Goal: Task Accomplishment & Management: Manage account settings

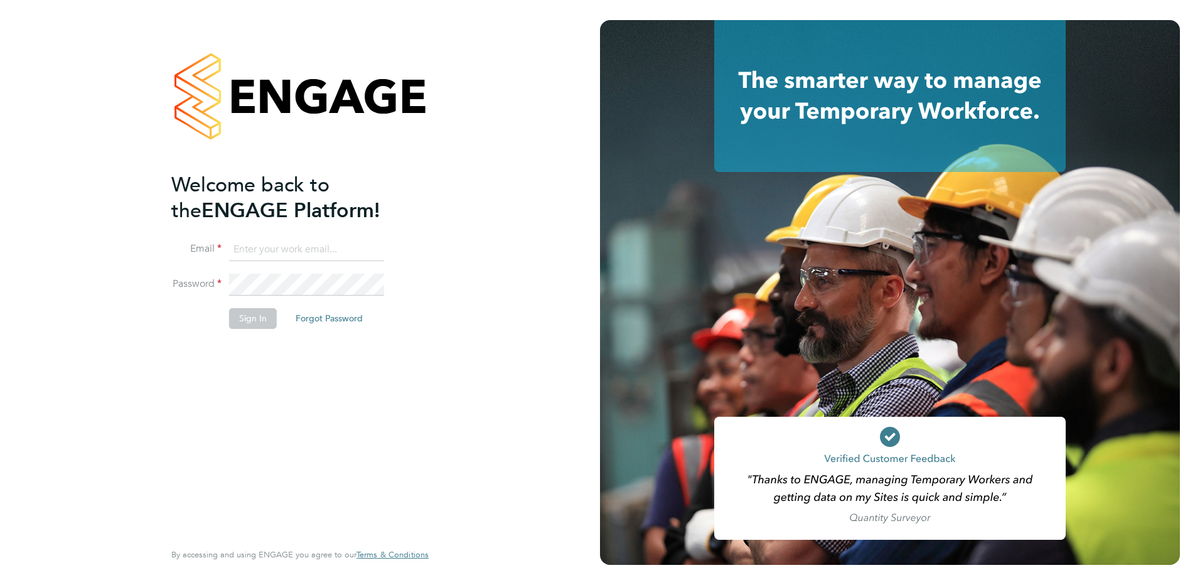
type input "[EMAIL_ADDRESS][DOMAIN_NAME]"
click at [249, 321] on button "Sign In" at bounding box center [253, 318] width 48 height 20
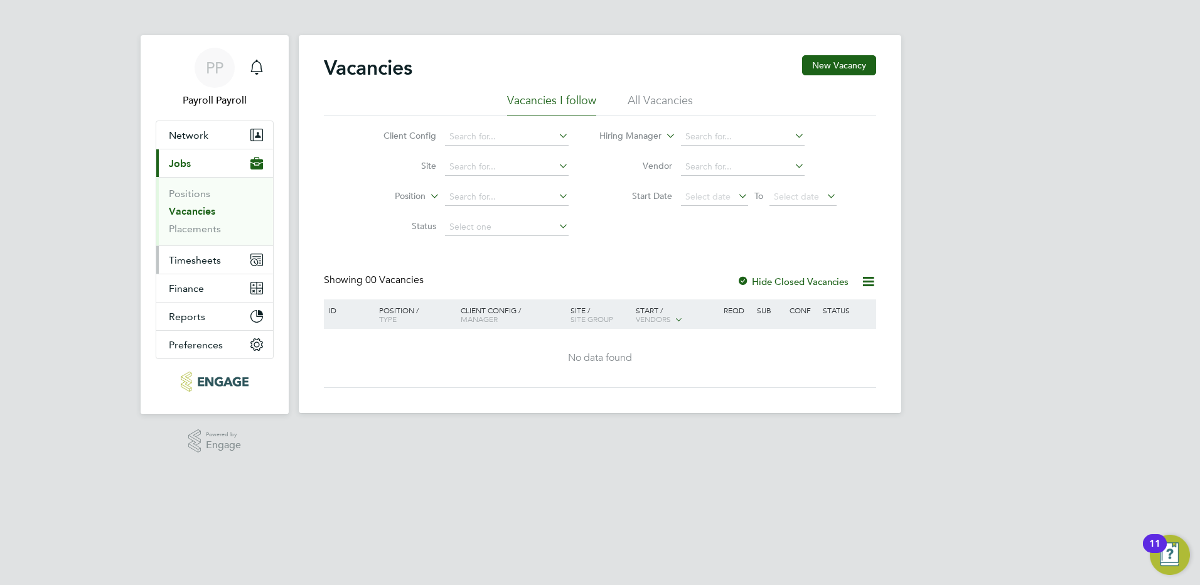
click at [212, 258] on span "Timesheets" at bounding box center [195, 260] width 52 height 12
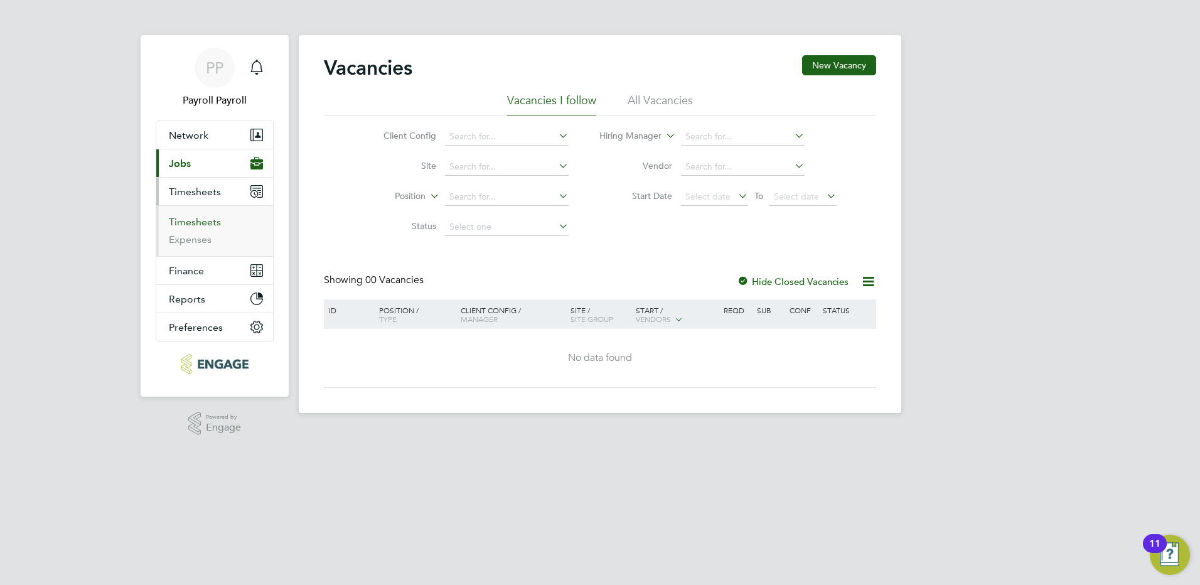
click at [190, 219] on link "Timesheets" at bounding box center [195, 222] width 52 height 12
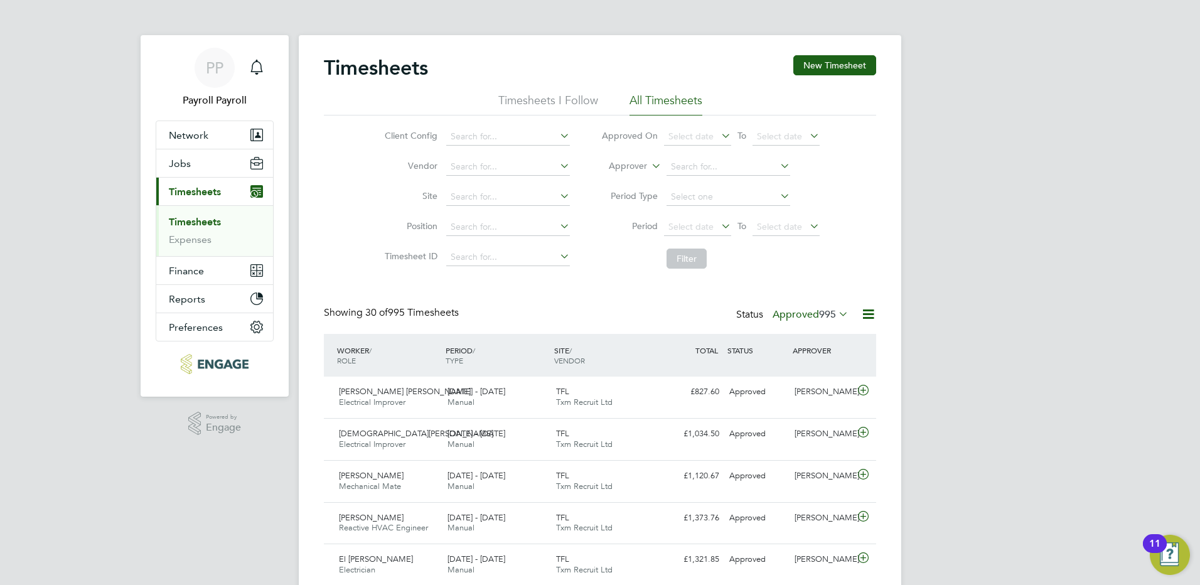
click at [834, 314] on span "995" at bounding box center [827, 314] width 17 height 13
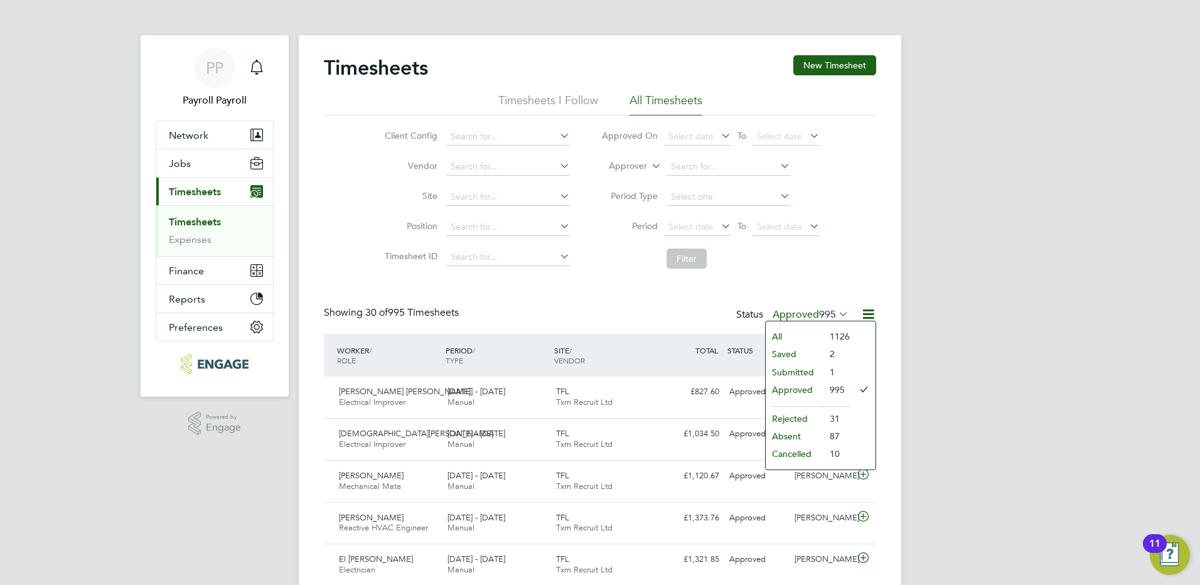
click at [791, 335] on li "All" at bounding box center [795, 337] width 58 height 18
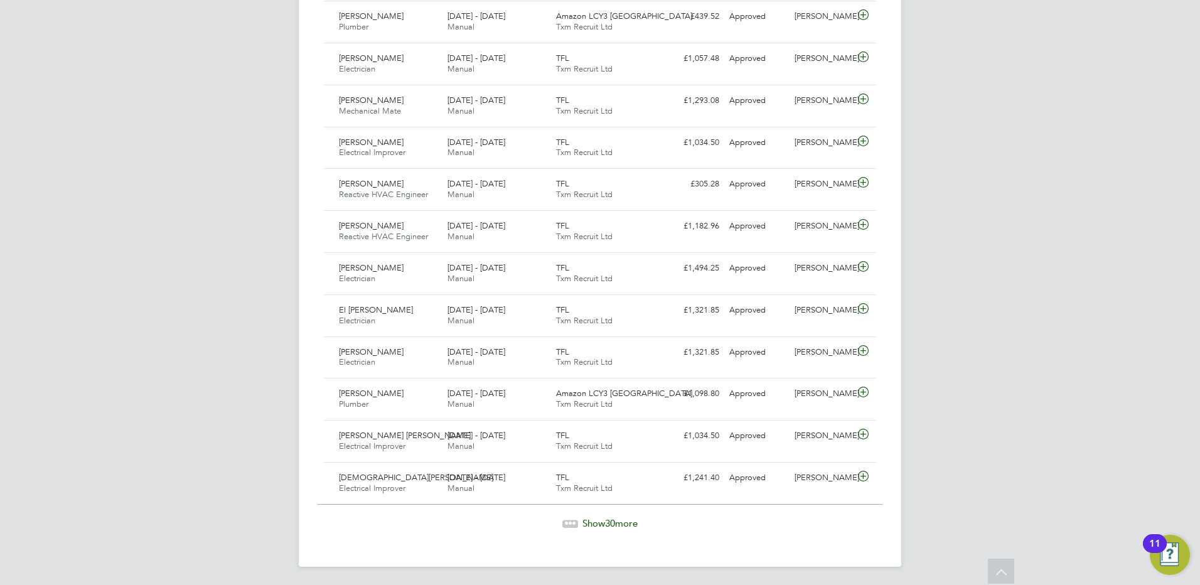
click at [613, 525] on span "30" at bounding box center [610, 523] width 10 height 12
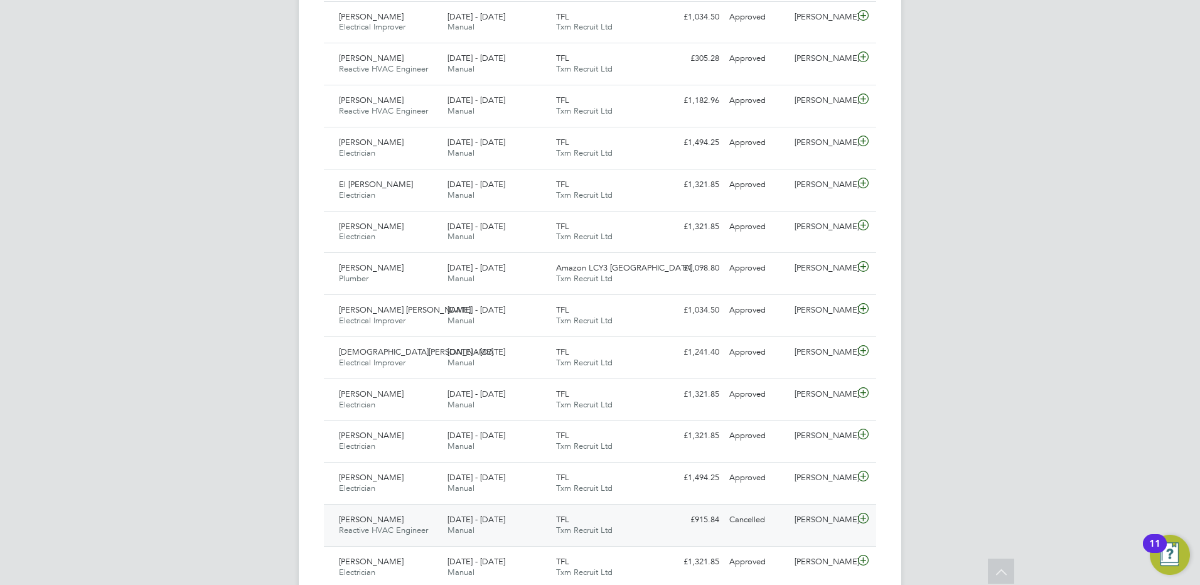
click at [866, 519] on icon at bounding box center [864, 518] width 16 height 10
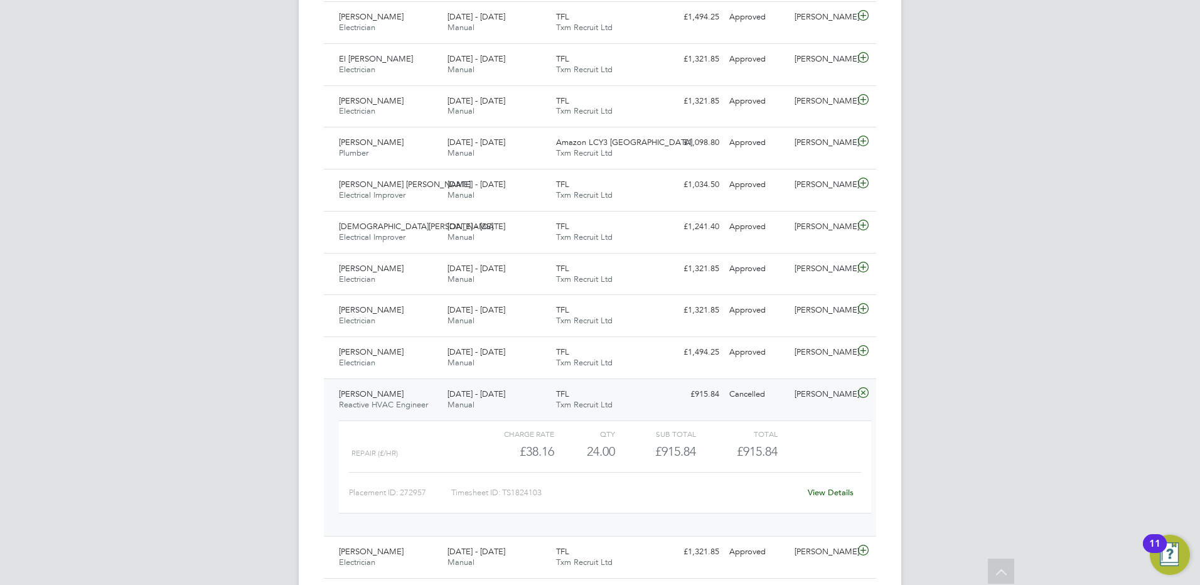
click at [841, 492] on link "View Details" at bounding box center [831, 492] width 46 height 11
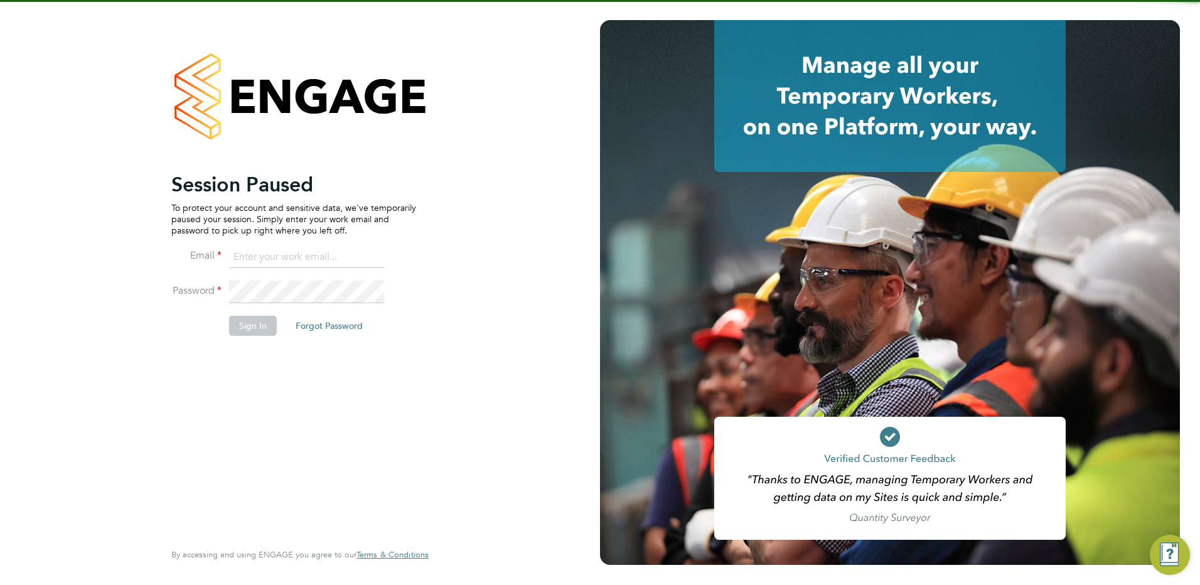
type input "[EMAIL_ADDRESS][DOMAIN_NAME]"
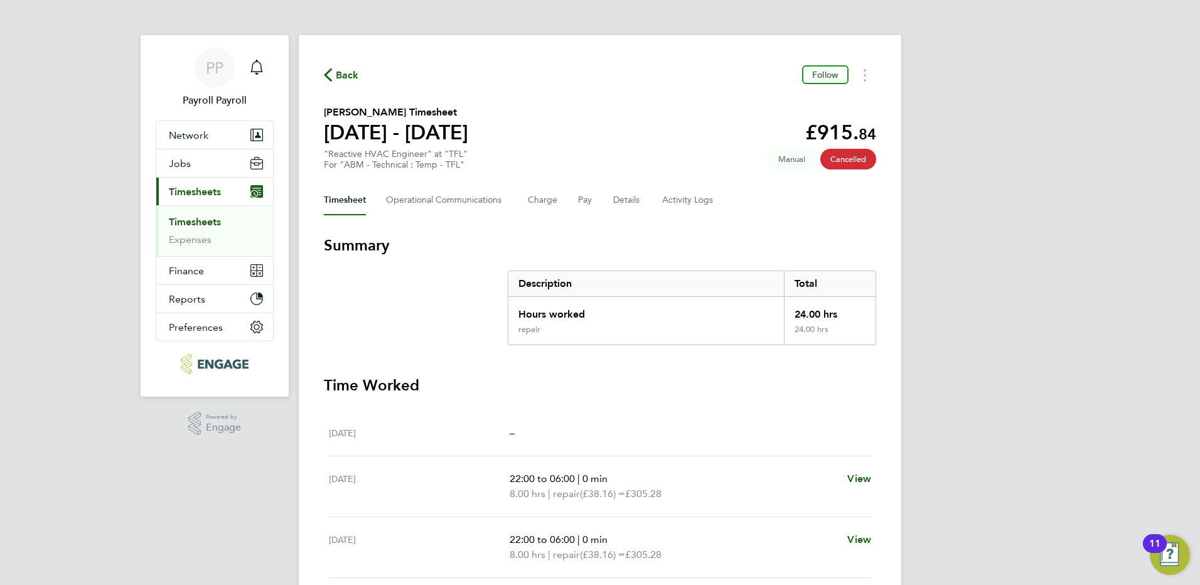
click at [797, 157] on span "Manual" at bounding box center [791, 159] width 47 height 21
click at [788, 160] on span "Manual" at bounding box center [791, 159] width 47 height 21
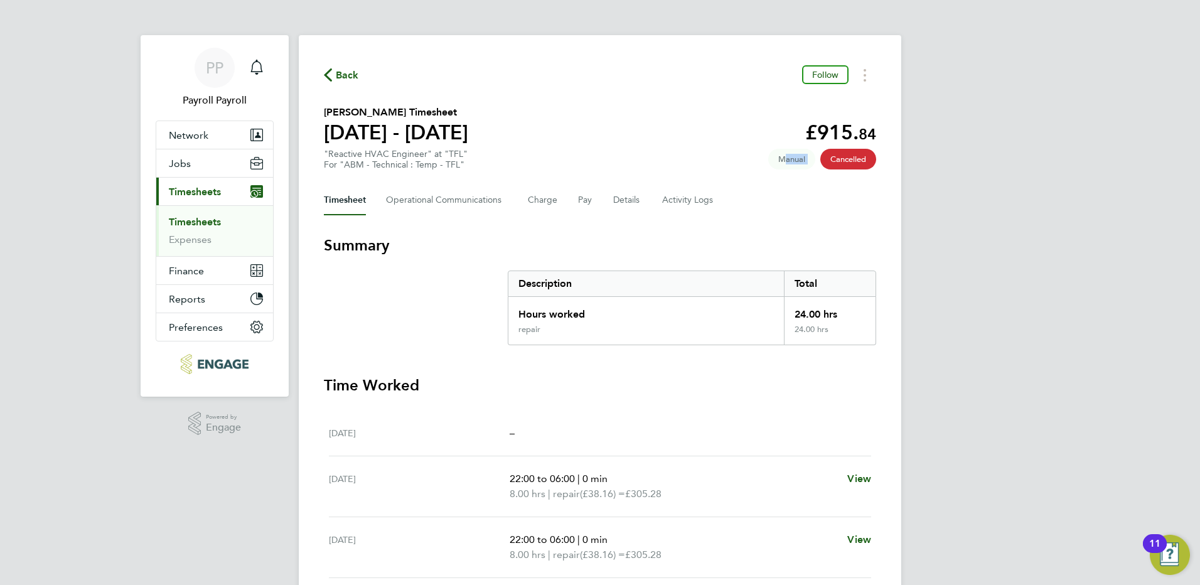
click at [788, 160] on span "Manual" at bounding box center [791, 159] width 47 height 21
click at [817, 212] on div "Timesheet Operational Communications Charge Pay Details Activity Logs" at bounding box center [600, 200] width 552 height 30
click at [625, 200] on button "Details" at bounding box center [627, 200] width 29 height 30
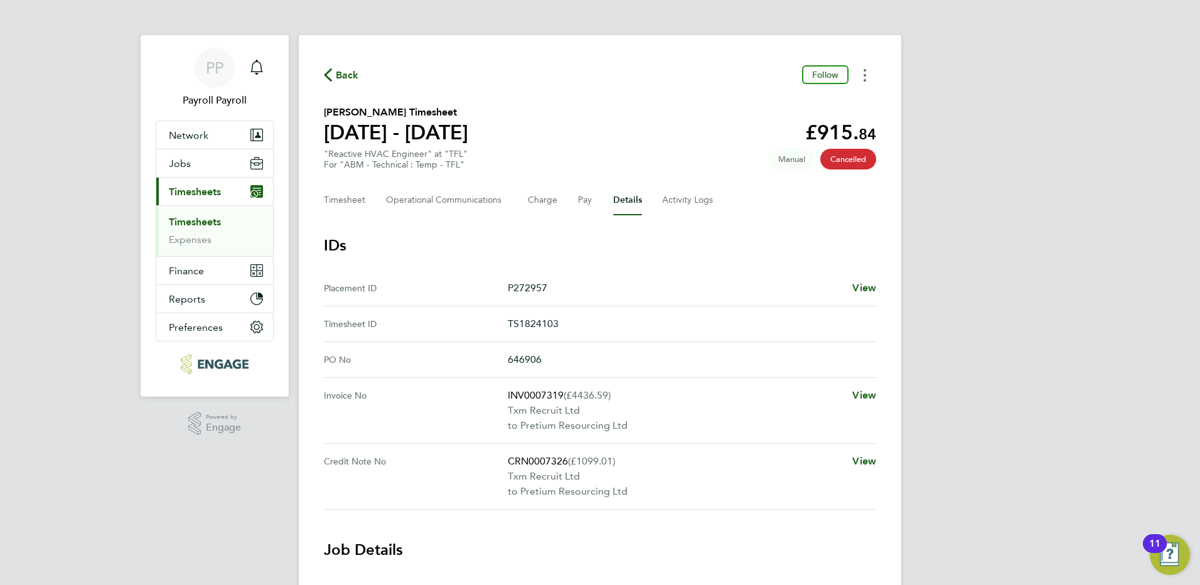
click at [864, 80] on icon "Timesheets Menu" at bounding box center [865, 75] width 3 height 13
click at [867, 290] on span "View" at bounding box center [864, 288] width 24 height 12
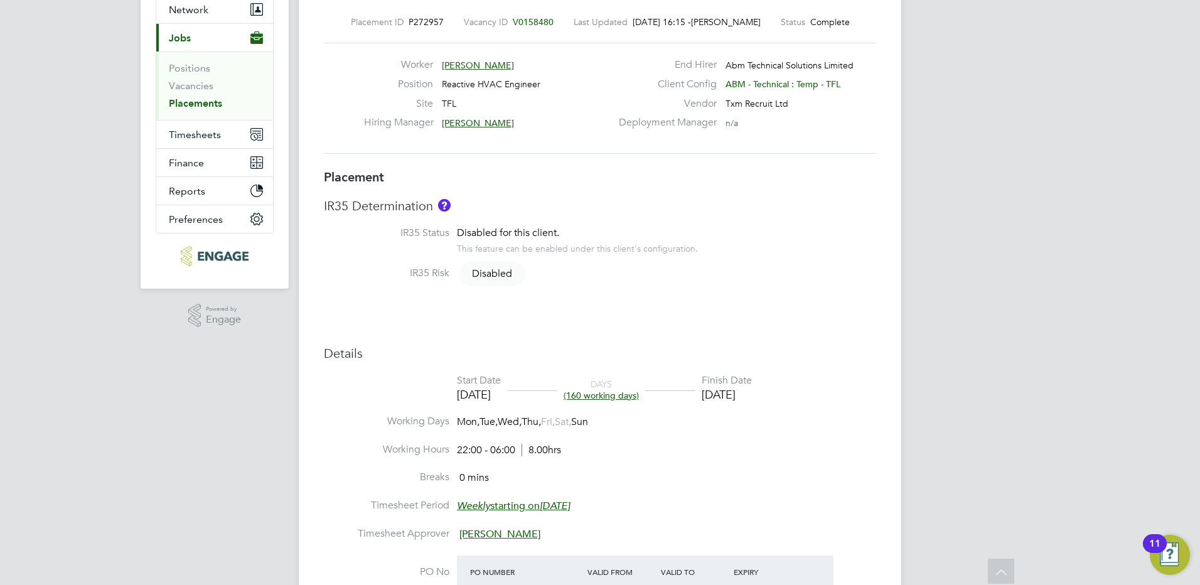
scroll to position [314, 0]
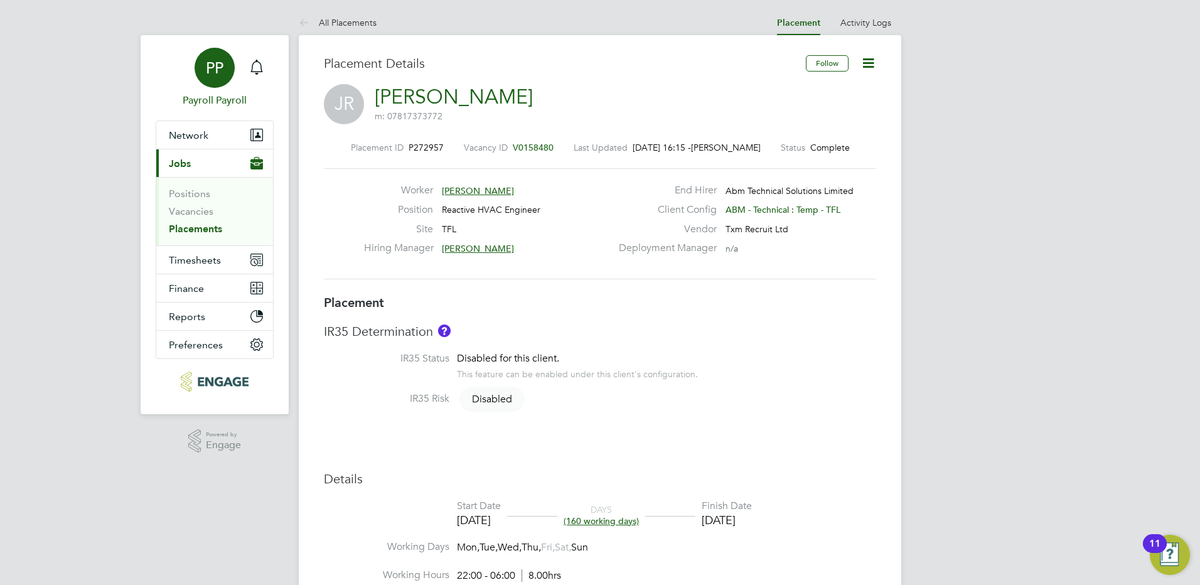
click at [222, 73] on span "PP" at bounding box center [215, 68] width 18 height 16
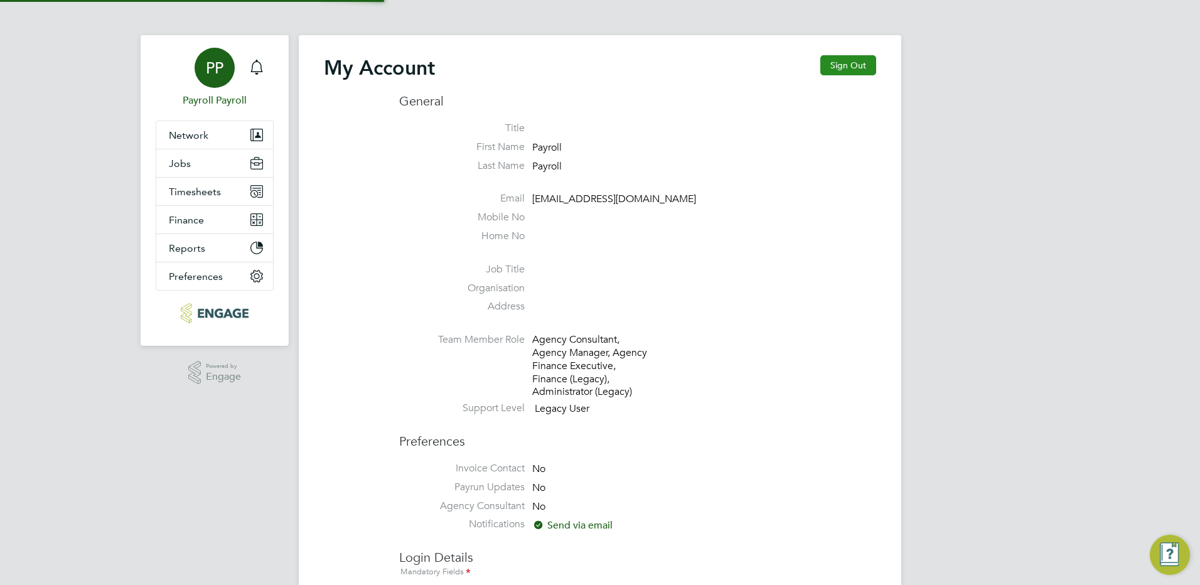
type input "[EMAIL_ADDRESS][DOMAIN_NAME]"
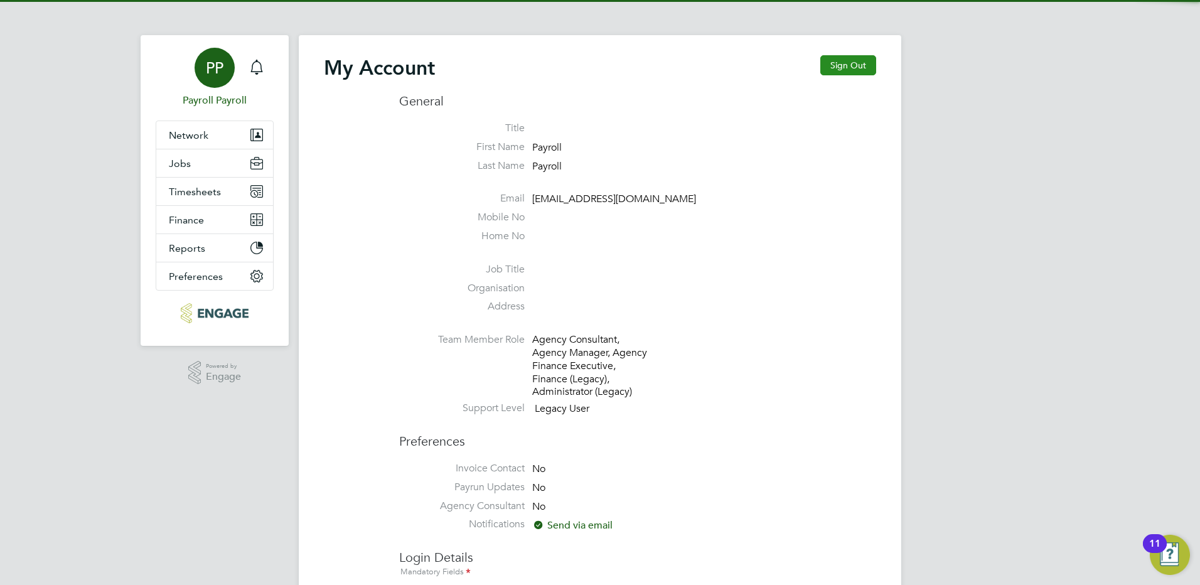
click at [840, 69] on button "Sign Out" at bounding box center [848, 65] width 56 height 20
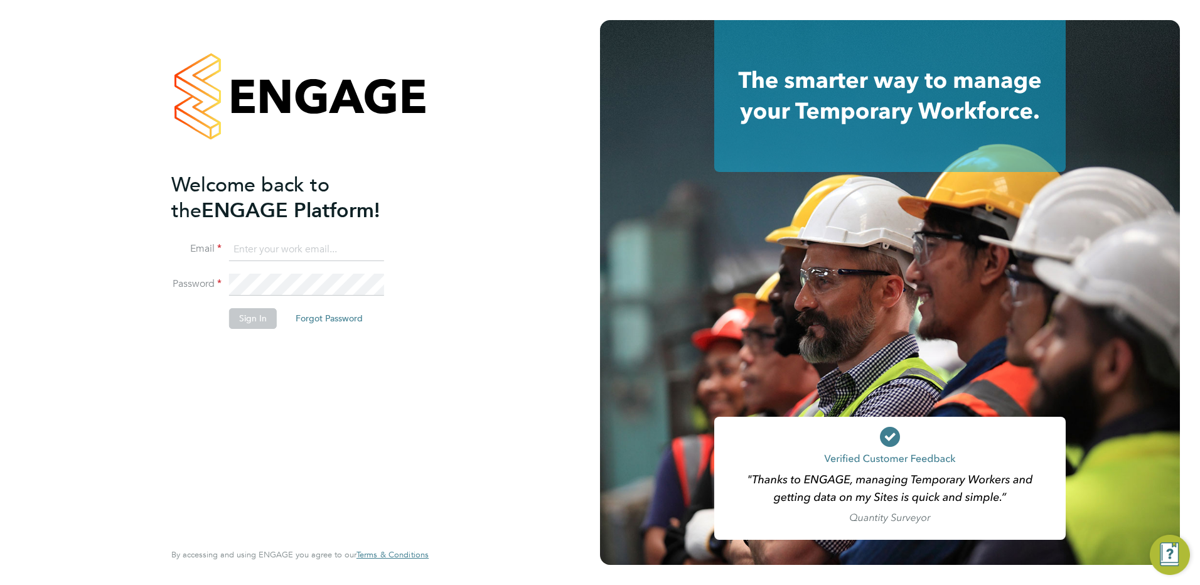
type input "[EMAIL_ADDRESS][DOMAIN_NAME]"
